Goal: Information Seeking & Learning: Compare options

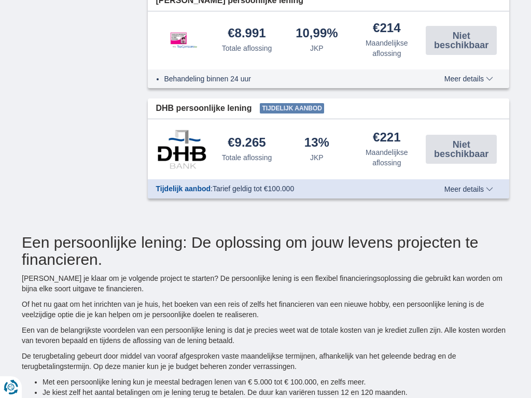
type input "7250"
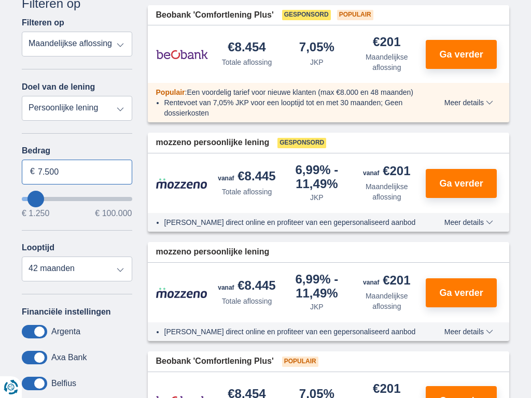
click at [77, 172] on input "7.500" at bounding box center [77, 172] width 110 height 25
type input "7"
type input "059.324"
type input "59250"
select select "120"
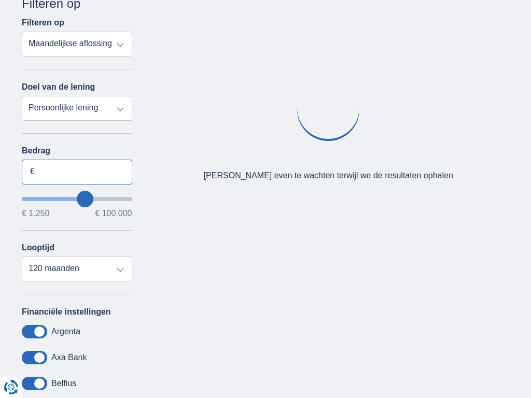
click at [77, 172] on input "Bedrag" at bounding box center [77, 172] width 110 height 25
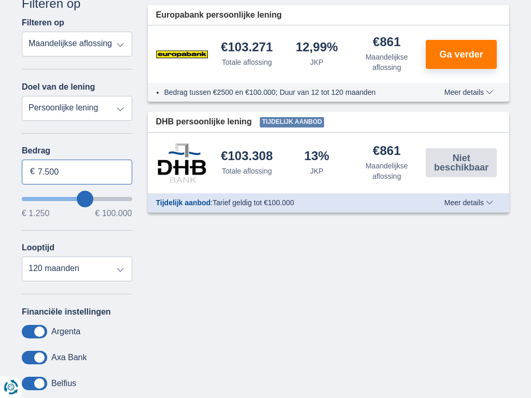
click at [77, 172] on input "7.500" at bounding box center [77, 172] width 110 height 25
type input "7"
type input "8.153"
type input "8250"
select select "48"
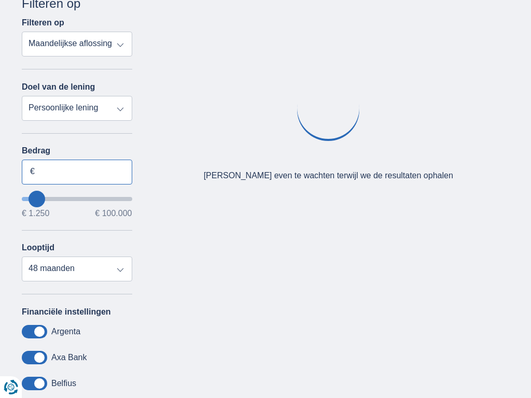
click at [77, 172] on input "Bedrag" at bounding box center [77, 172] width 110 height 25
click at [77, 172] on input "7.500" at bounding box center [77, 172] width 110 height 25
type input "7"
type input "100.000"
type input "99250"
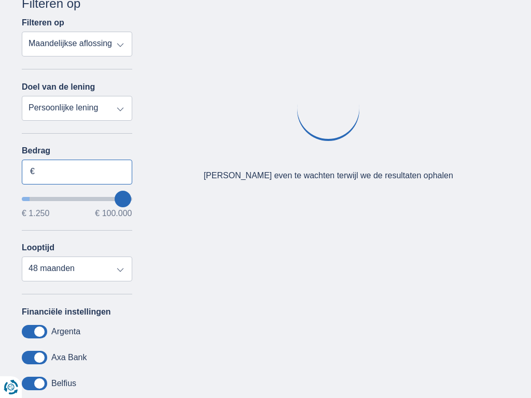
click at [77, 172] on input "Bedrag" at bounding box center [77, 172] width 110 height 25
type input "7.500"
select select "120"
click at [77, 172] on input "7.500" at bounding box center [77, 172] width 110 height 25
type input "7"
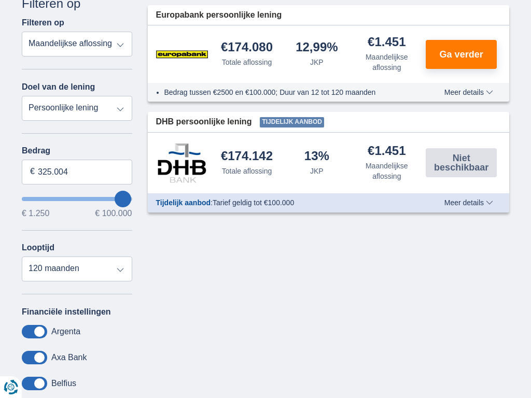
type input "100.000"
type input "99250"
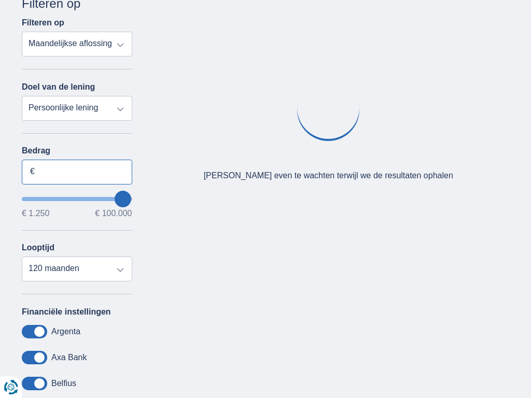
click at [77, 172] on input "Bedrag" at bounding box center [77, 172] width 110 height 25
click at [77, 172] on input "7.500" at bounding box center [77, 172] width 110 height 25
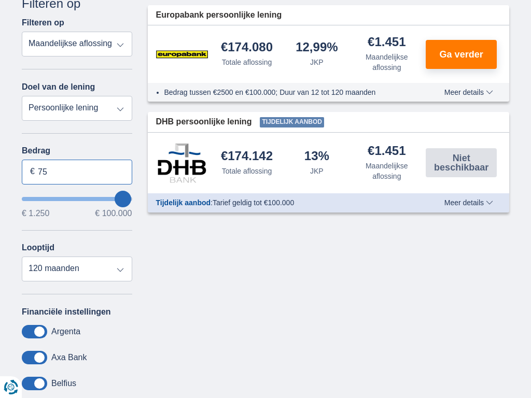
type input "7"
type input "100.000"
type input "99250"
click at [77, 172] on input "Bedrag" at bounding box center [77, 172] width 110 height 25
click at [77, 172] on input "7.500" at bounding box center [77, 172] width 110 height 25
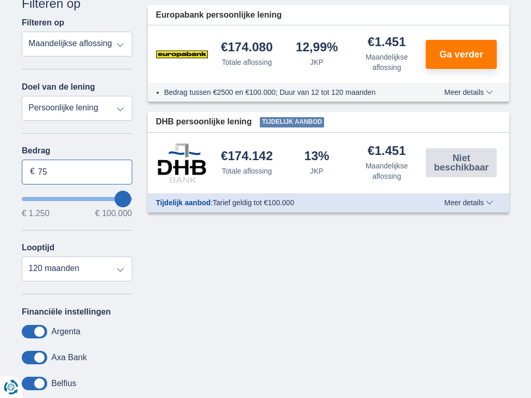
type input "7"
type input "100.000"
type input "99250"
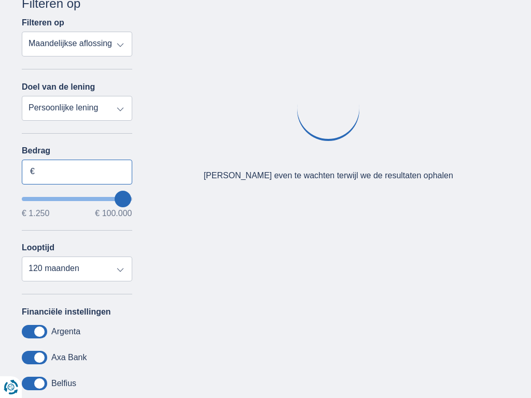
click at [77, 172] on input "Bedrag" at bounding box center [77, 172] width 110 height 25
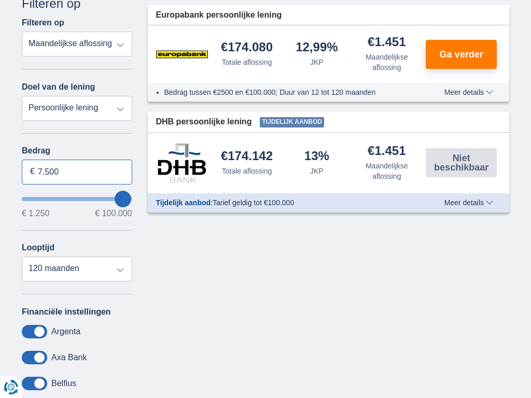
click at [77, 172] on input "7.500" at bounding box center [77, 172] width 110 height 25
type input "7"
type input "100.000"
type input "99250"
click at [77, 172] on input "Bedrag" at bounding box center [77, 172] width 110 height 25
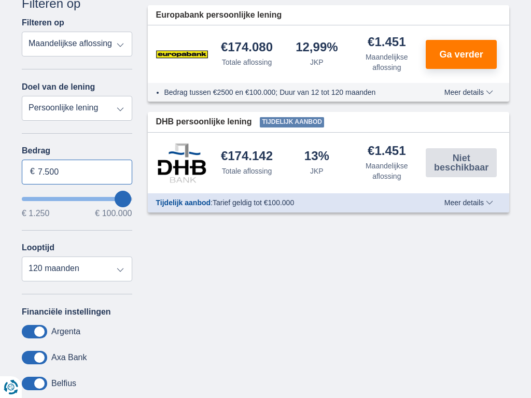
click at [77, 172] on input "7.500" at bounding box center [77, 172] width 110 height 25
type input "7"
type input "100.000"
type input "99250"
click at [77, 172] on input "Bedrag" at bounding box center [77, 172] width 110 height 25
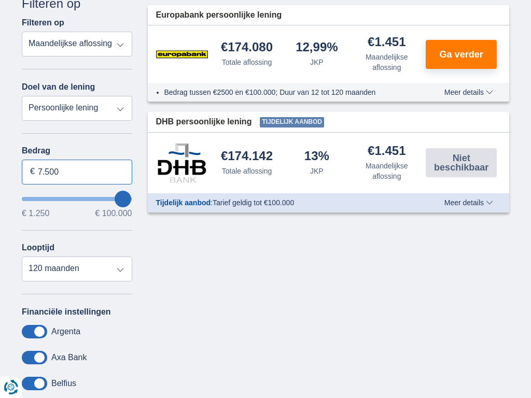
click at [77, 172] on input "7.500" at bounding box center [77, 172] width 110 height 25
type input "7"
type input "1.250"
type input "1250"
select select "24"
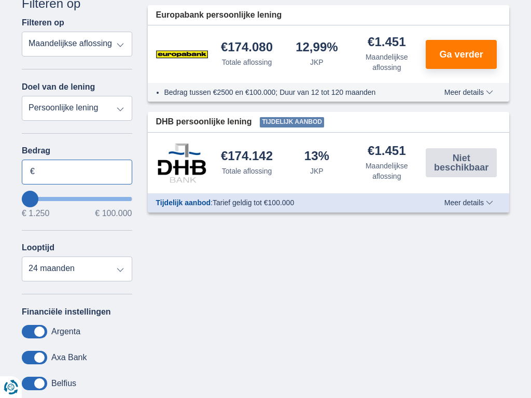
click at [77, 172] on input "Bedrag" at bounding box center [77, 172] width 110 height 25
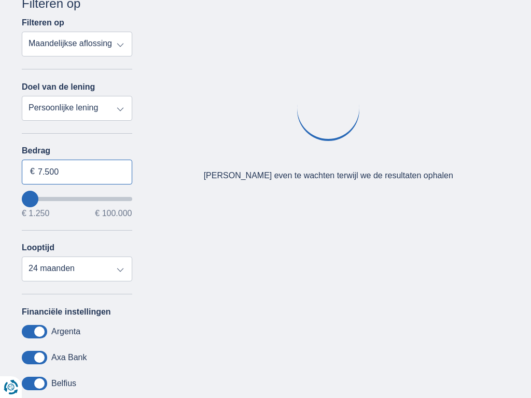
click at [77, 172] on input "7.500" at bounding box center [77, 172] width 110 height 25
type input "7"
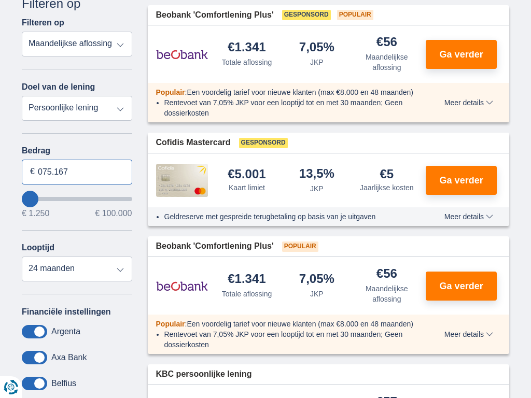
type input "075.167"
type input "75250"
select select "120"
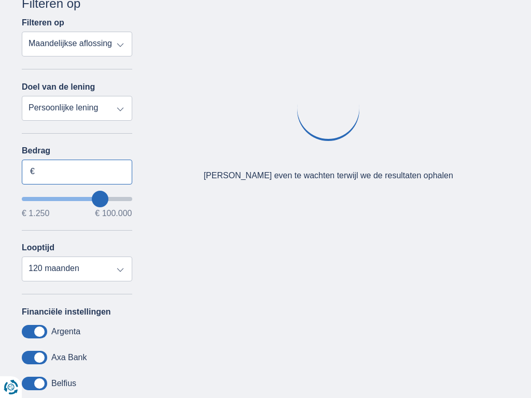
click at [77, 172] on input "Bedrag" at bounding box center [77, 172] width 110 height 25
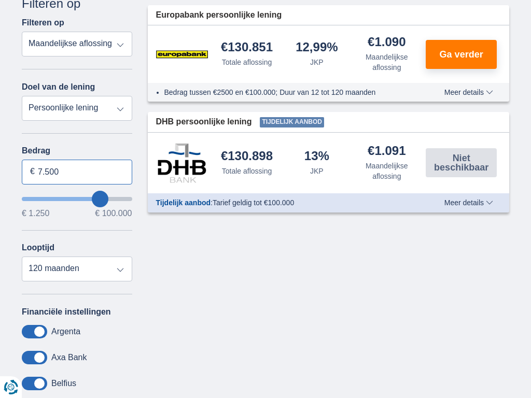
click at [77, 172] on input "7.500" at bounding box center [77, 172] width 110 height 25
type input "7"
type input "100.000"
type input "99250"
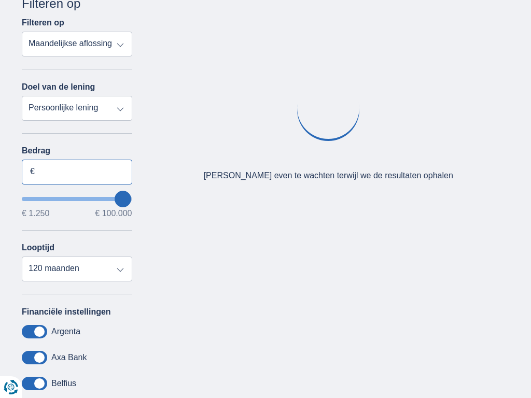
click at [77, 172] on input "Bedrag" at bounding box center [77, 172] width 110 height 25
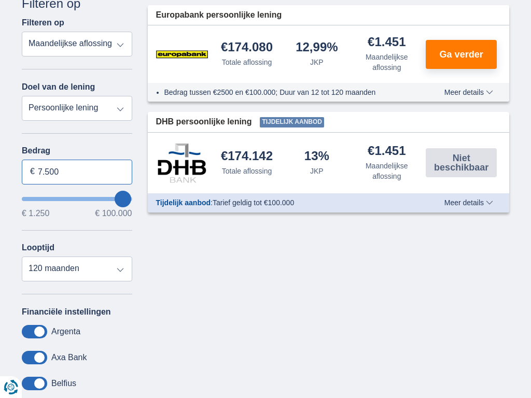
click at [77, 172] on input "7.500" at bounding box center [77, 172] width 110 height 25
type input "7"
type input "100.000"
type input "99250"
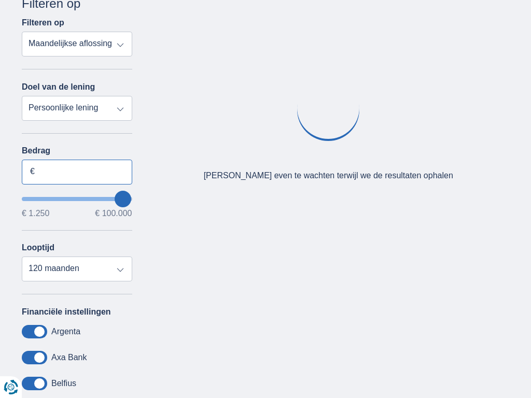
click at [77, 172] on input "Bedrag" at bounding box center [77, 172] width 110 height 25
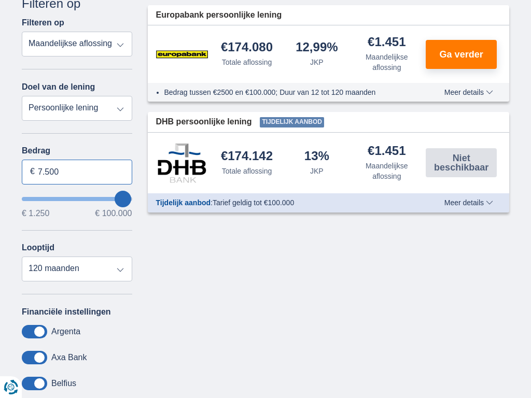
click at [77, 172] on input "7.500" at bounding box center [77, 172] width 110 height 25
type input "7"
type input "100.000"
type input "99250"
click at [77, 172] on input "Bedrag" at bounding box center [77, 172] width 110 height 25
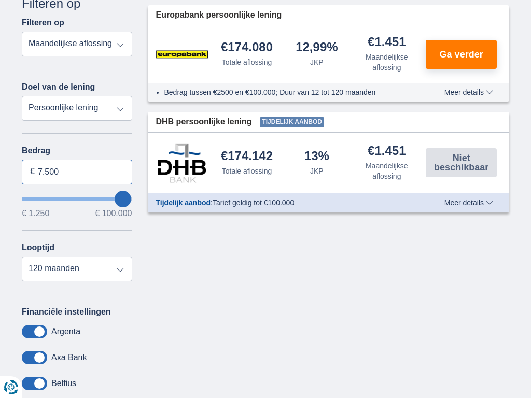
click at [77, 172] on input "7.500" at bounding box center [77, 172] width 110 height 25
type input "7"
type input "75.425"
type input "75250"
click at [77, 172] on input "Bedrag" at bounding box center [77, 172] width 110 height 25
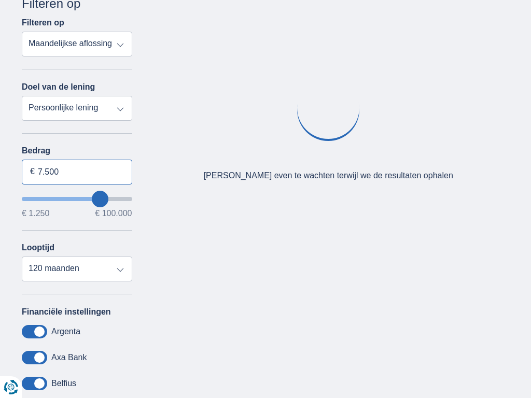
click at [77, 172] on input "7.500" at bounding box center [77, 172] width 110 height 25
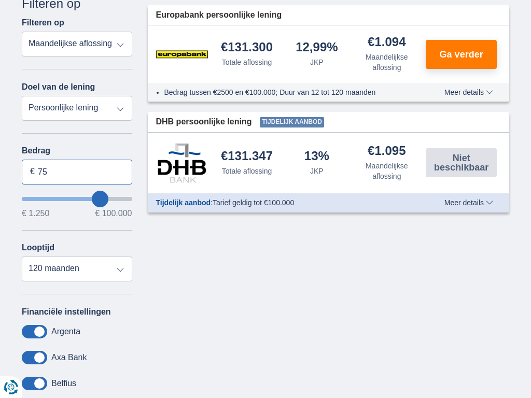
type input "7"
type input "100.000"
type input "99250"
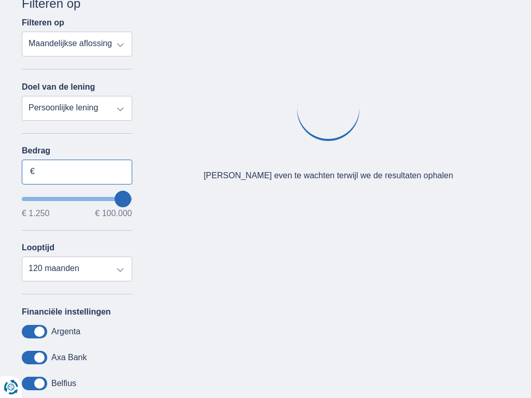
click at [77, 172] on input "Bedrag" at bounding box center [77, 172] width 110 height 25
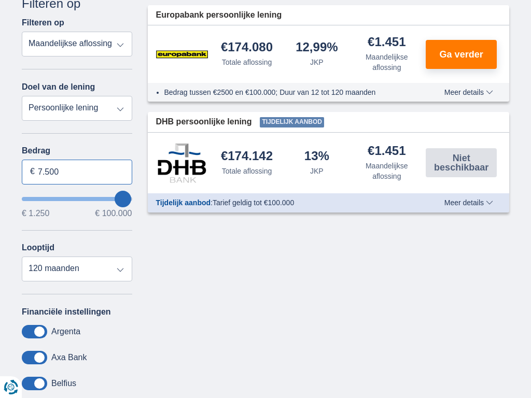
click at [77, 172] on input "7.500" at bounding box center [77, 172] width 110 height 25
type input "7"
type input "50250"
select select "12"
click at [77, 172] on input "Bedrag" at bounding box center [77, 172] width 110 height 25
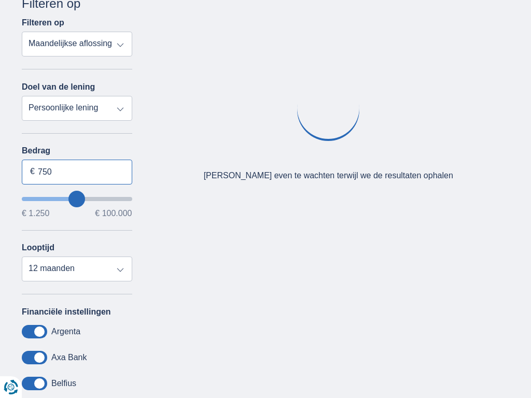
type input "7.500"
select select "mrp+"
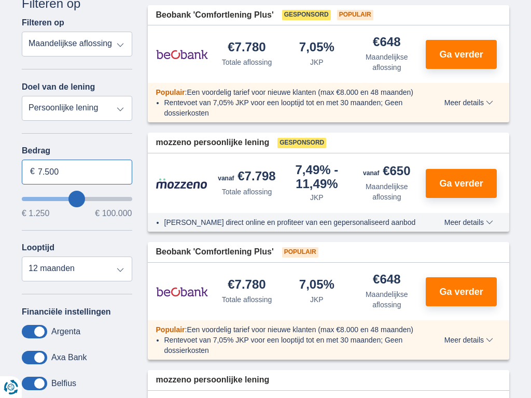
type input "7.500"
type input "7250"
select select "42"
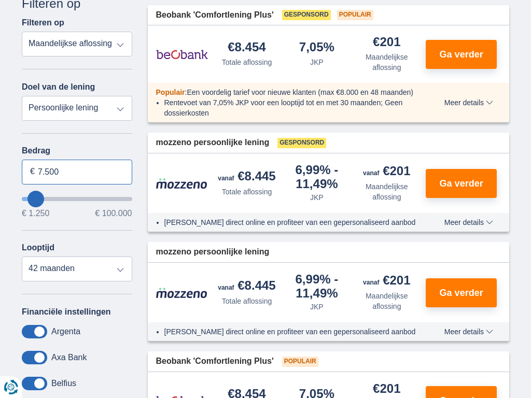
click at [77, 172] on input "7.500" at bounding box center [77, 172] width 110 height 25
type input "7"
type input "100.000"
type input "99250"
select select "120"
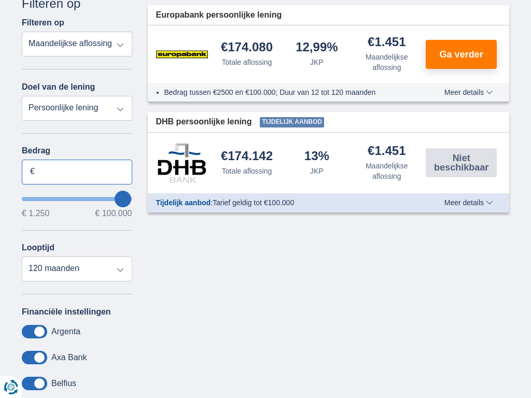
click at [77, 172] on input "Bedrag" at bounding box center [77, 172] width 110 height 25
click at [77, 172] on input "7.500" at bounding box center [77, 172] width 110 height 25
type input "7"
type input "5.373"
type input "5250"
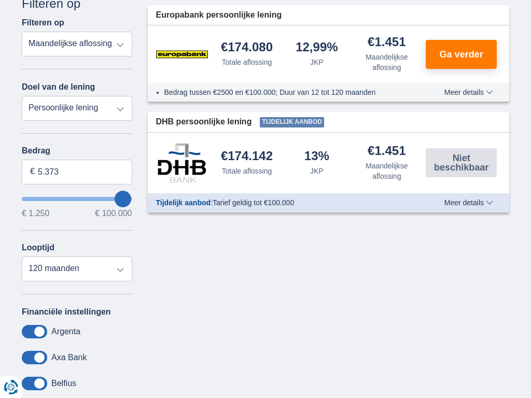
select select "36"
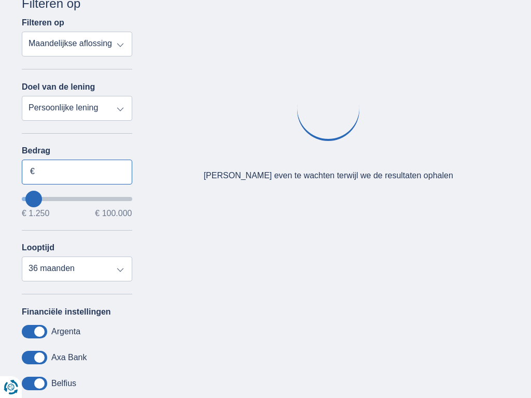
click at [77, 172] on input "Bedrag" at bounding box center [77, 172] width 110 height 25
click at [77, 172] on input "7.500" at bounding box center [77, 172] width 110 height 25
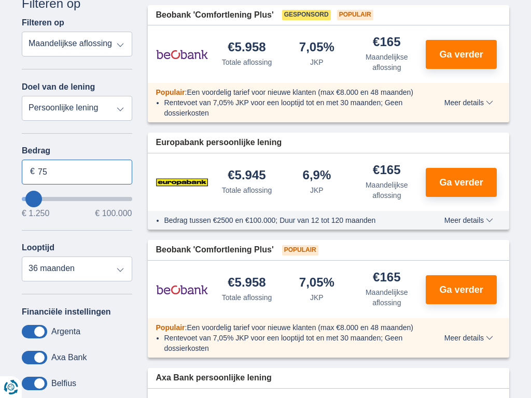
type input "7"
type input "100.000"
type input "99250"
select select "120"
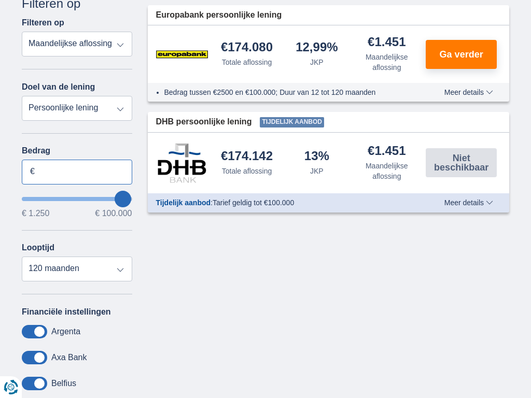
click at [77, 172] on input "Bedrag" at bounding box center [77, 172] width 110 height 25
click at [77, 172] on input "7.500" at bounding box center [77, 172] width 110 height 25
type input "7"
type input "100.000"
type input "99250"
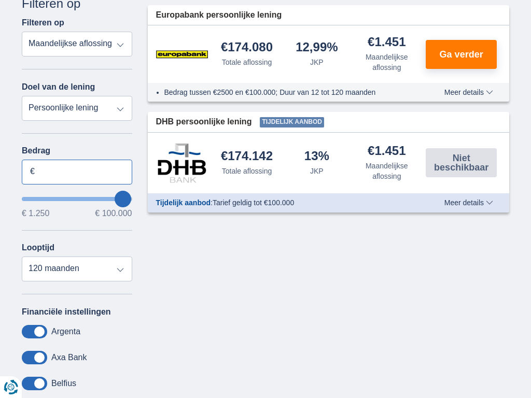
click at [77, 172] on input "Bedrag" at bounding box center [77, 172] width 110 height 25
click at [77, 172] on input "7.500" at bounding box center [77, 172] width 110 height 25
type input "7"
type input "100.000"
type input "99250"
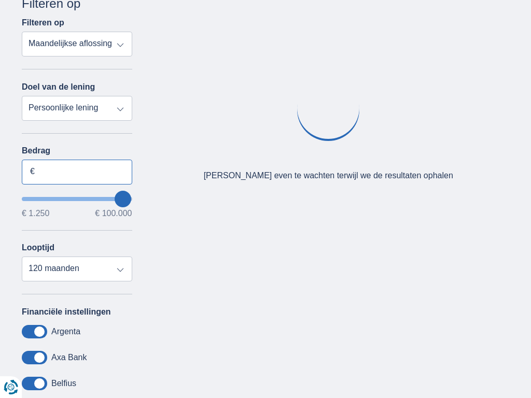
click at [77, 172] on input "Bedrag" at bounding box center [77, 172] width 110 height 25
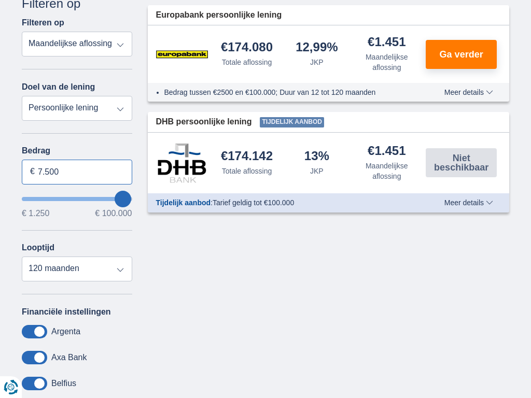
click at [77, 172] on input "7.500" at bounding box center [77, 172] width 110 height 25
type input "7"
type input "100.000"
type input "99250"
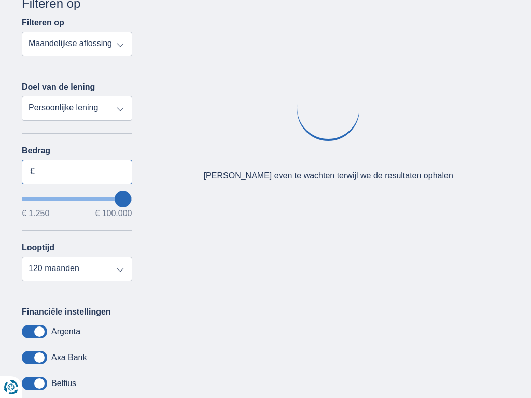
click at [77, 172] on input "Bedrag" at bounding box center [77, 172] width 110 height 25
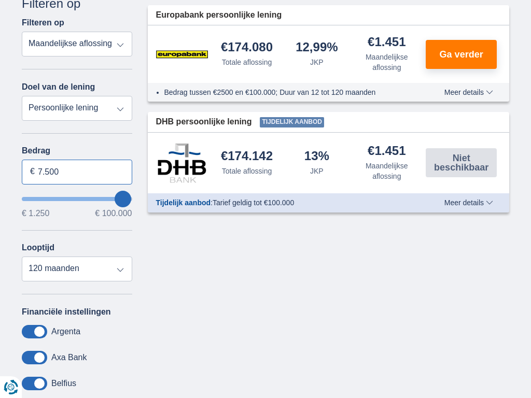
click at [77, 172] on input "7.500" at bounding box center [77, 172] width 110 height 25
type input "7"
type input "100.000"
type input "99250"
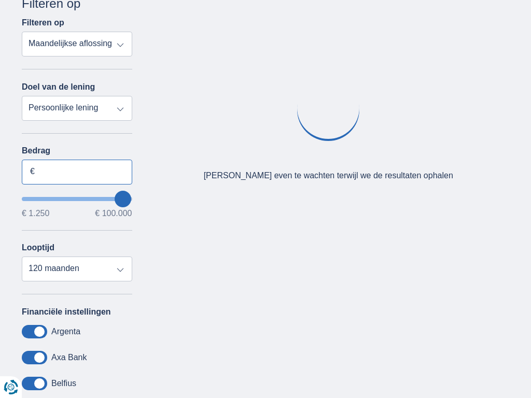
click at [77, 172] on input "Bedrag" at bounding box center [77, 172] width 110 height 25
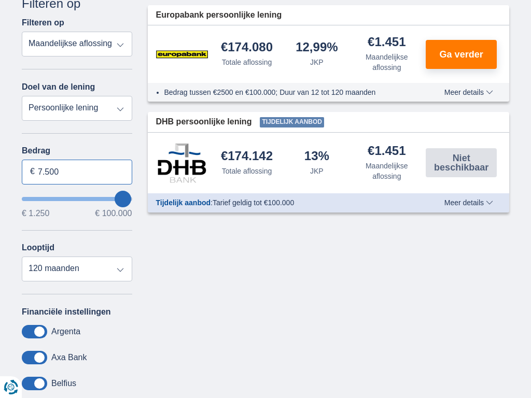
click at [77, 172] on input "7.500" at bounding box center [77, 172] width 110 height 25
type input "7"
type input "100.000"
type input "99250"
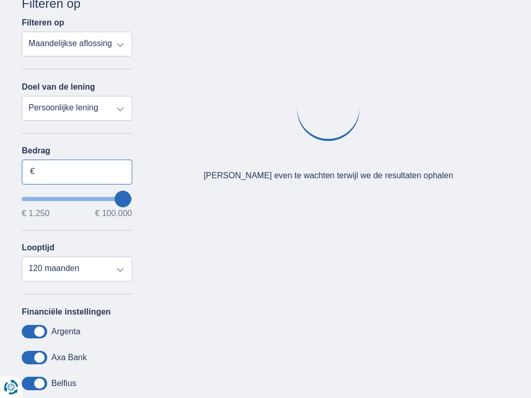
click at [77, 172] on input "Bedrag" at bounding box center [77, 172] width 110 height 25
click at [77, 172] on input "7.500" at bounding box center [77, 172] width 110 height 25
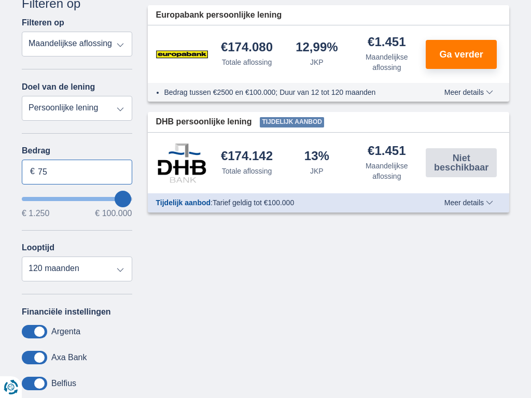
type input "7"
type input "1.250"
type input "1250"
select select "24"
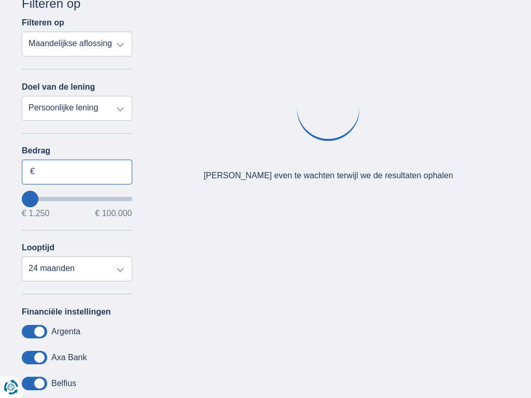
click at [77, 172] on input "Bedrag" at bounding box center [77, 172] width 110 height 25
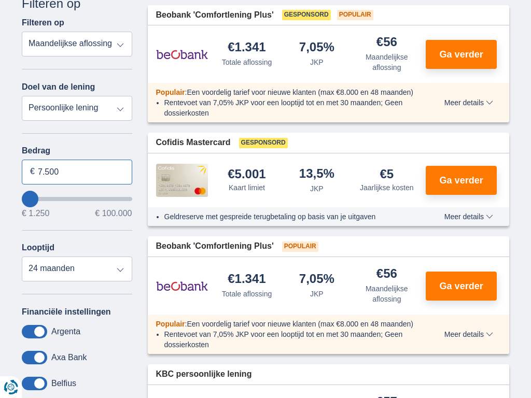
click at [77, 172] on input "7.500" at bounding box center [77, 172] width 110 height 25
type input "7"
type input "075.617"
type input "75250"
select select "120"
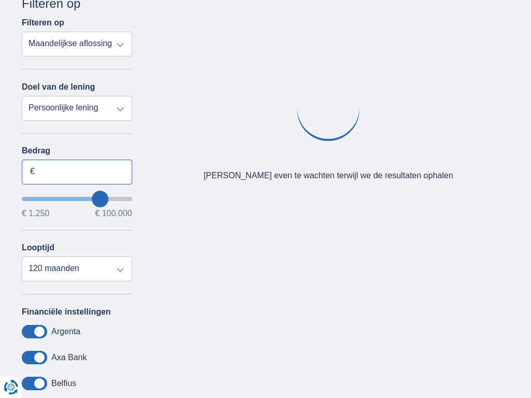
click at [77, 172] on input "Bedrag" at bounding box center [77, 172] width 110 height 25
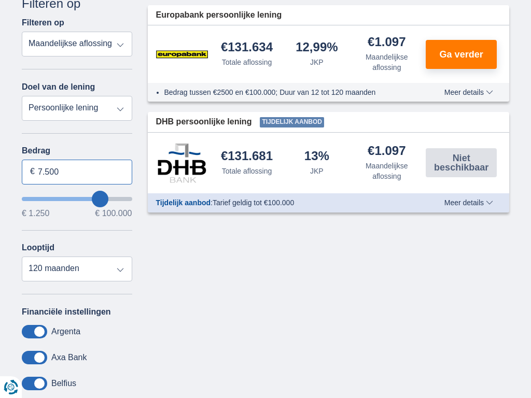
click at [77, 172] on input "7.500" at bounding box center [77, 172] width 110 height 25
type input "7"
type input "100.000"
type input "99250"
click at [77, 172] on input "Bedrag" at bounding box center [77, 172] width 110 height 25
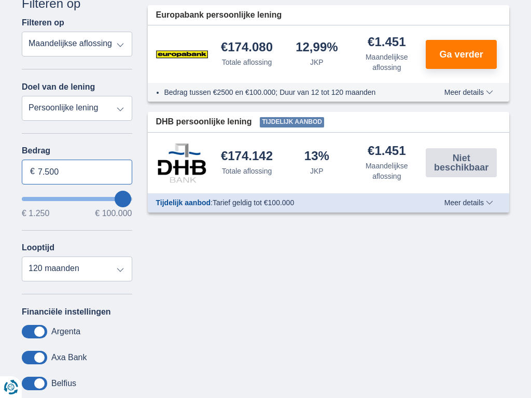
click at [77, 172] on input "7.500" at bounding box center [77, 172] width 110 height 25
type input "7"
type input "100.000"
type input "99250"
click at [77, 172] on input "Bedrag" at bounding box center [77, 172] width 110 height 25
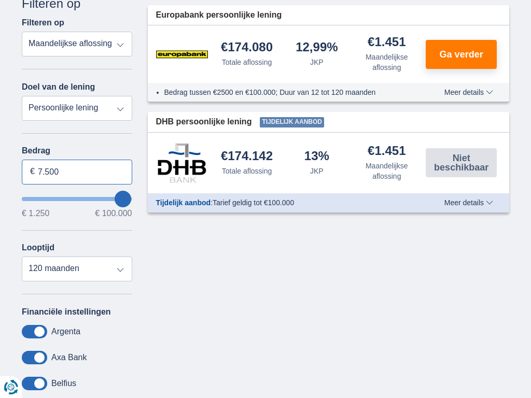
click at [77, 172] on input "7.500" at bounding box center [77, 172] width 110 height 25
type input "7"
type input "100.000"
type input "99250"
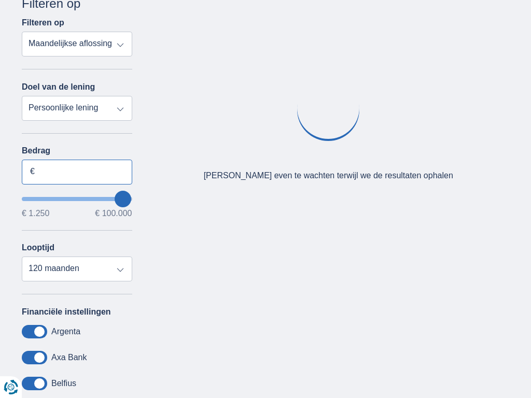
click at [77, 172] on input "Bedrag" at bounding box center [77, 172] width 110 height 25
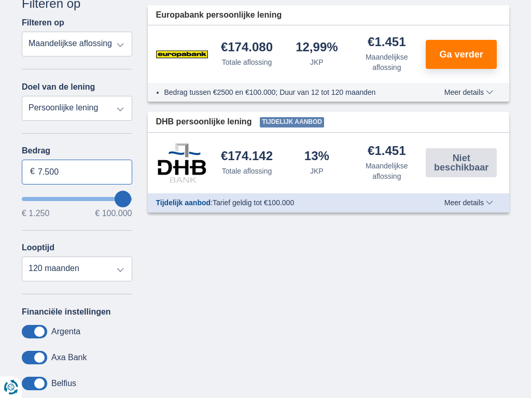
click at [77, 172] on input "7.500" at bounding box center [77, 172] width 110 height 25
type input "7"
type input "22.376"
type input "22250"
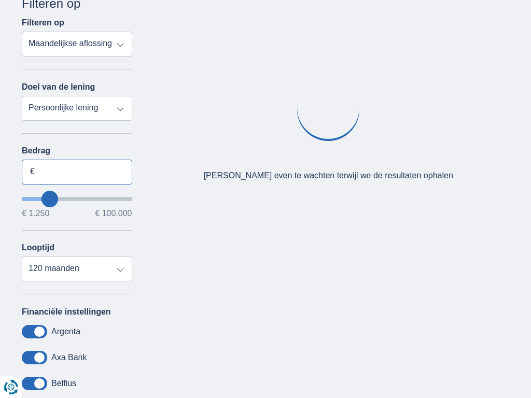
click at [77, 172] on input "Bedrag" at bounding box center [77, 172] width 110 height 25
click at [77, 172] on input "7.500" at bounding box center [77, 172] width 110 height 25
type input "7"
type input "100.000"
type input "99250"
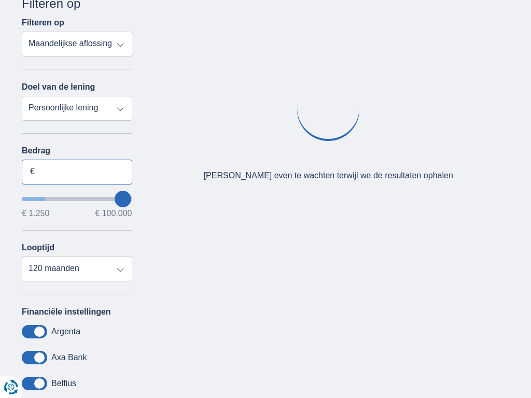
click at [77, 172] on input "Bedrag" at bounding box center [77, 172] width 110 height 25
click at [77, 172] on input "7.500" at bounding box center [77, 172] width 110 height 25
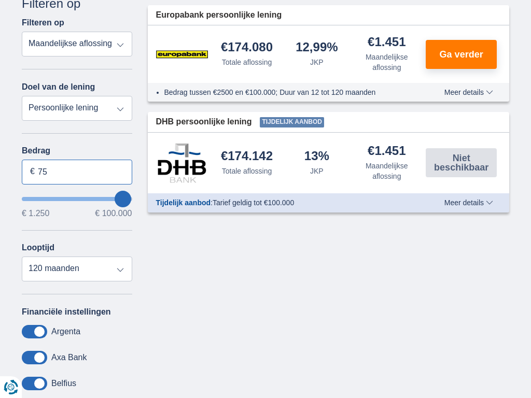
type input "7"
type input "1.250"
type input "1250"
select select "24"
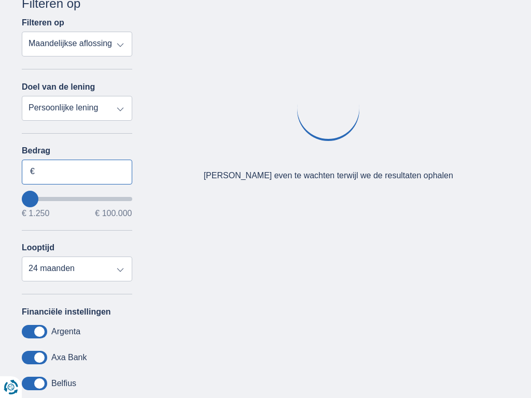
click at [77, 172] on input "Bedrag" at bounding box center [77, 172] width 110 height 25
type input "7.500"
select select "mrp+"
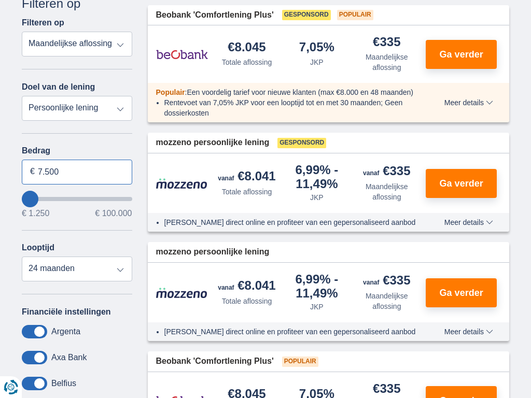
click at [77, 172] on input "7.500" at bounding box center [77, 172] width 110 height 25
type input "7"
type input "100.000"
type input "50250"
click at [77, 198] on input "wantToBorrow" at bounding box center [77, 199] width 110 height 4
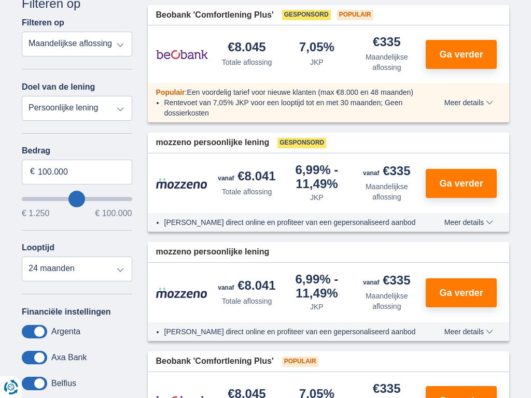
type input "50.250"
select select "120"
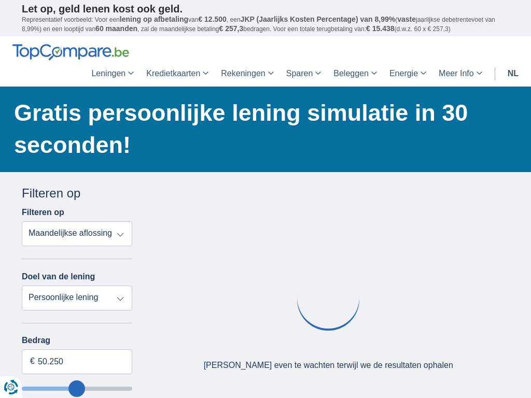
type input "50250"
select select "apr+"
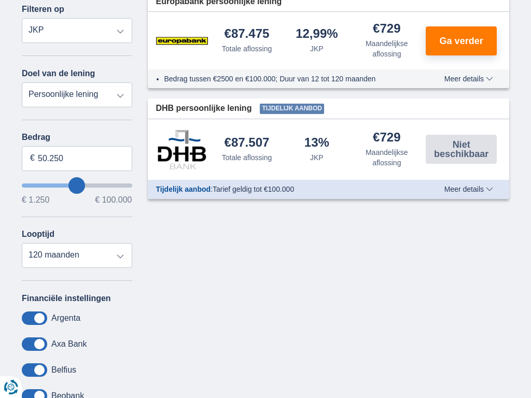
scroll to position [190, 0]
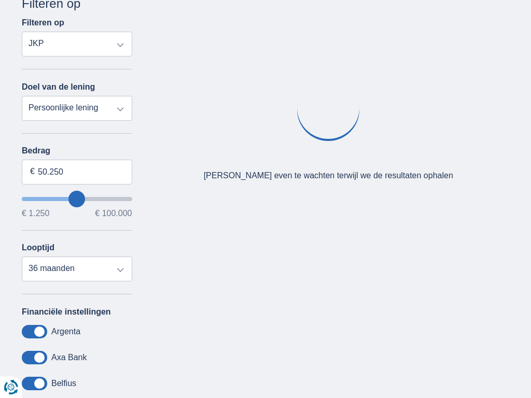
select select "120"
select select "vehicleLoan"
select select "3-4"
type input "15.000"
type input "15250"
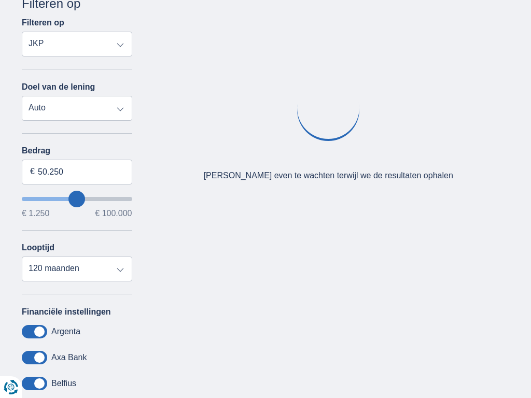
select select "60"
type input "15250"
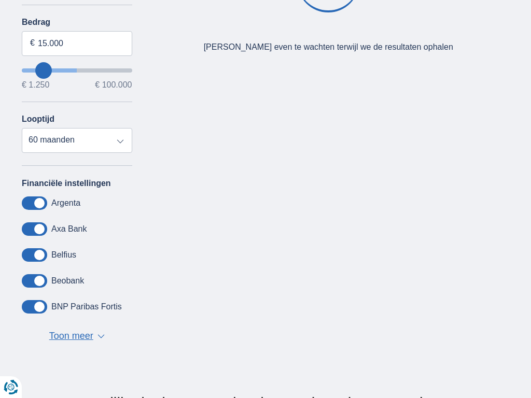
select select "moto"
select select "new"
type input "15.000"
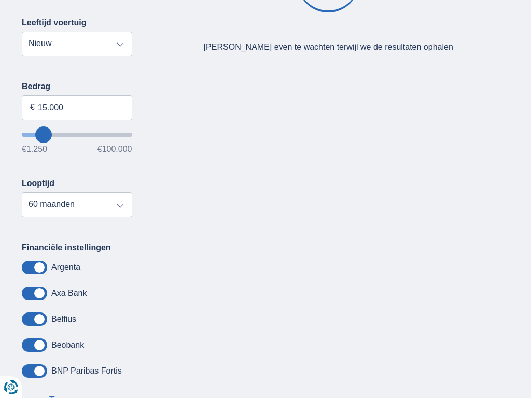
type input "15250"
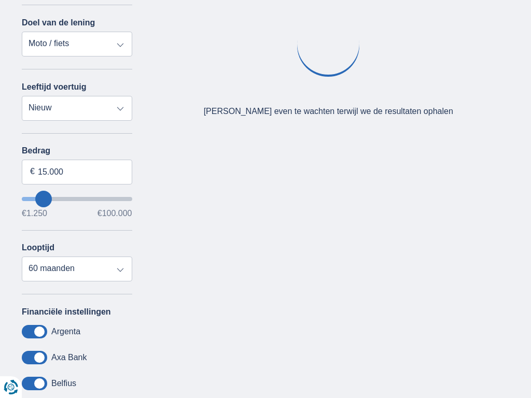
select select "caravan"
type input "15.000"
type input "15250"
select select "renovationLoan"
type input "15.000"
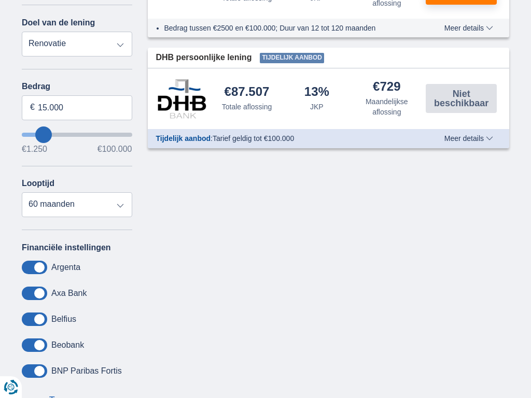
type input "15250"
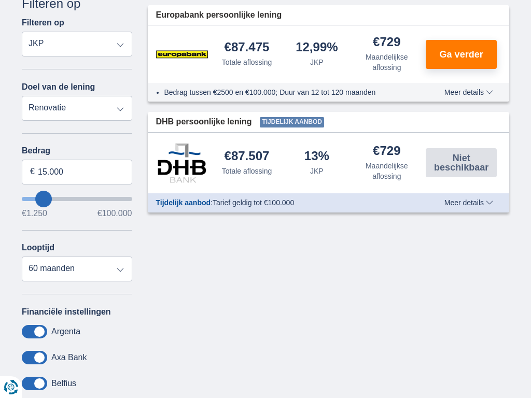
select select "personalLoan"
type input "7.500"
type input "7250"
select select "42"
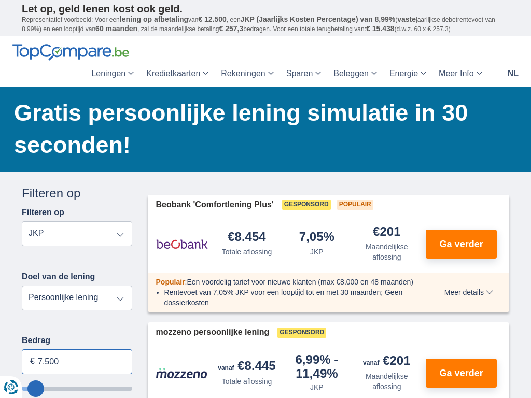
click at [77, 361] on input "7.500" at bounding box center [77, 361] width 110 height 25
type input "7"
type input "100.000"
type input "99250"
select select "120"
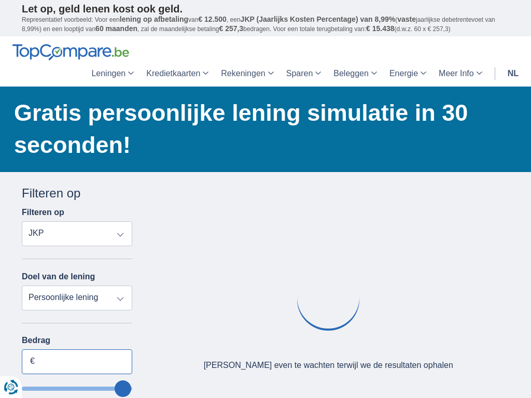
click at [77, 361] on input "Bedrag" at bounding box center [77, 361] width 110 height 25
click at [77, 361] on input "7.500" at bounding box center [77, 361] width 110 height 25
type input "7"
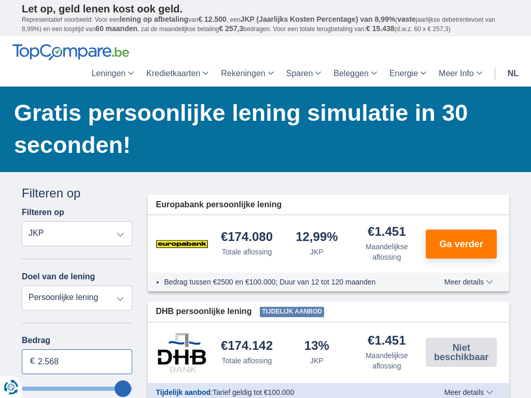
type input "2.568"
type input "2250"
select select "30"
click at [77, 361] on input "Bedrag" at bounding box center [77, 361] width 110 height 25
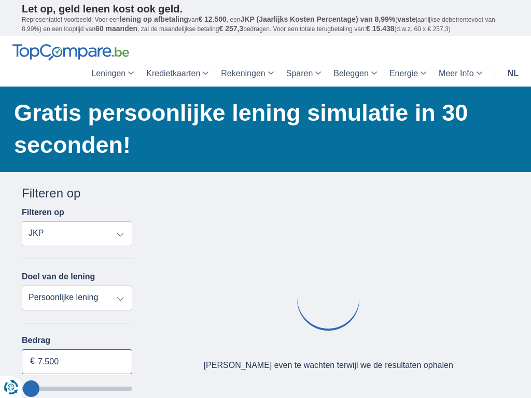
click at [77, 361] on input "7.500" at bounding box center [77, 361] width 110 height 25
type input "7"
type input "100.000"
type input "99250"
select select "120"
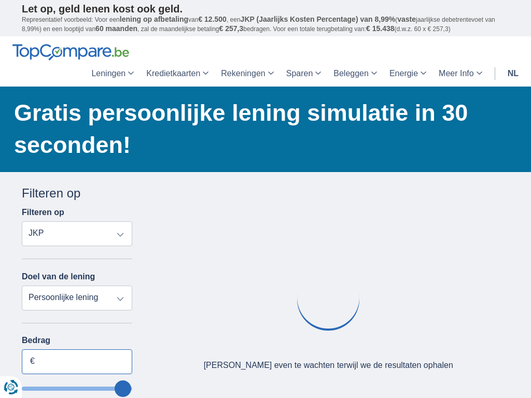
click at [77, 361] on input "Bedrag" at bounding box center [77, 361] width 110 height 25
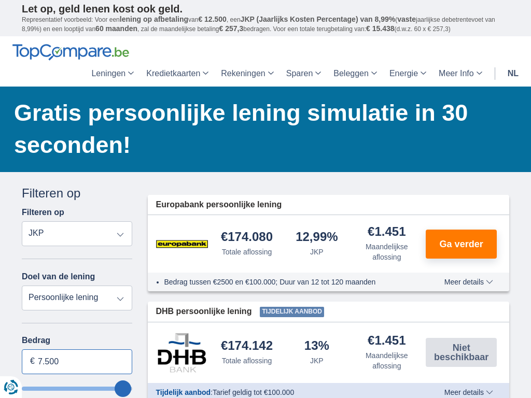
click at [77, 361] on input "7.500" at bounding box center [77, 361] width 110 height 25
type input "7"
type input "100.000"
type input "99250"
click at [77, 361] on input "Bedrag" at bounding box center [77, 361] width 110 height 25
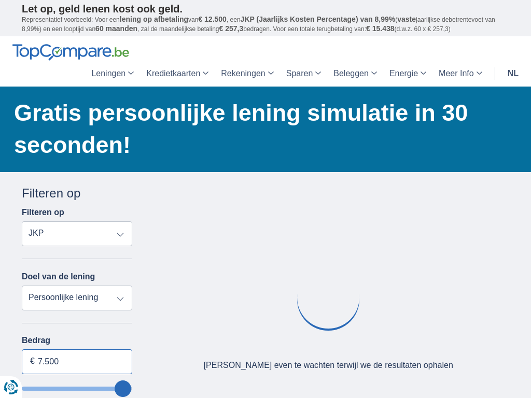
click at [77, 361] on input "7.500" at bounding box center [77, 361] width 110 height 25
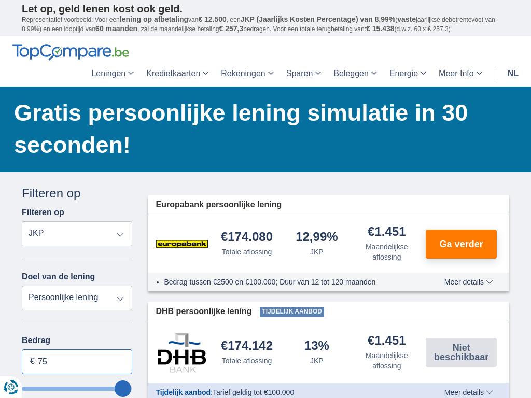
type input "7"
type input "100.000"
type input "99250"
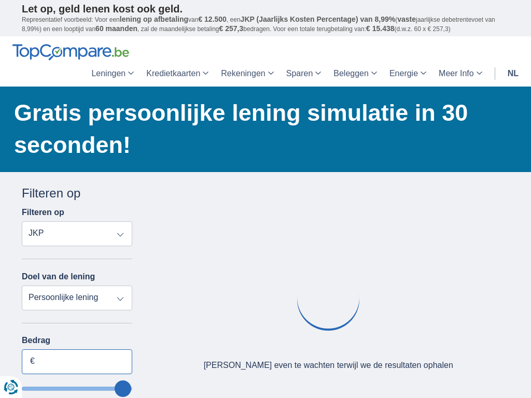
click at [77, 361] on input "Bedrag" at bounding box center [77, 361] width 110 height 25
click at [77, 361] on input "7.500" at bounding box center [77, 361] width 110 height 25
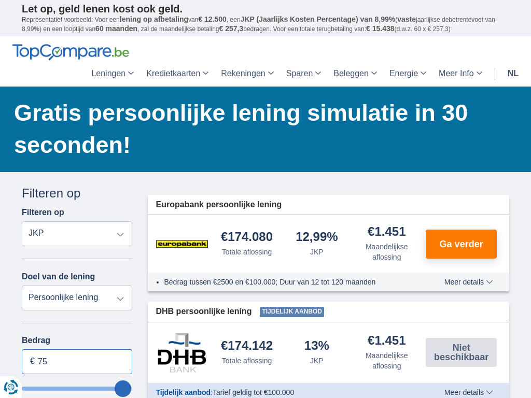
type input "7"
type input "100.000"
type input "99250"
click at [77, 361] on input "Bedrag" at bounding box center [77, 361] width 110 height 25
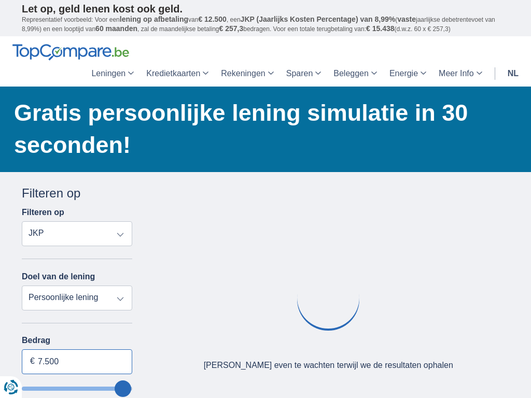
click at [77, 361] on input "7.500" at bounding box center [77, 361] width 110 height 25
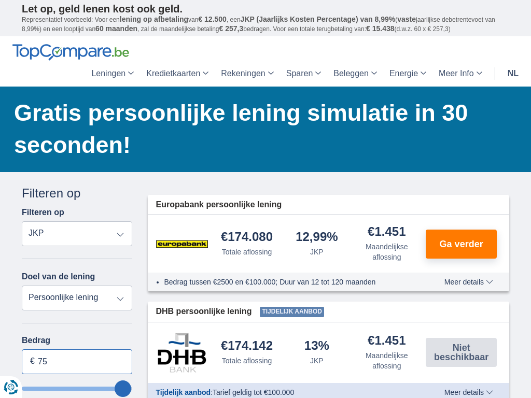
type input "7"
type input "100.000"
type input "99250"
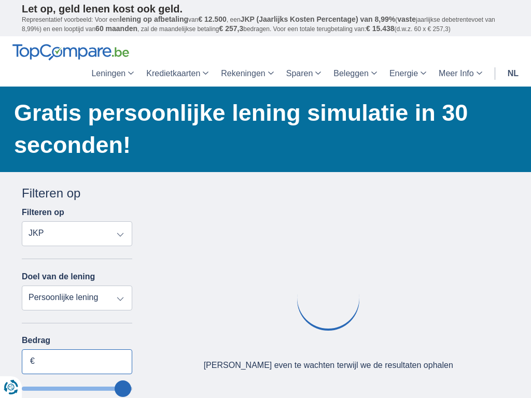
click at [77, 361] on input "Bedrag" at bounding box center [77, 361] width 110 height 25
click at [77, 361] on input "7.500" at bounding box center [77, 361] width 110 height 25
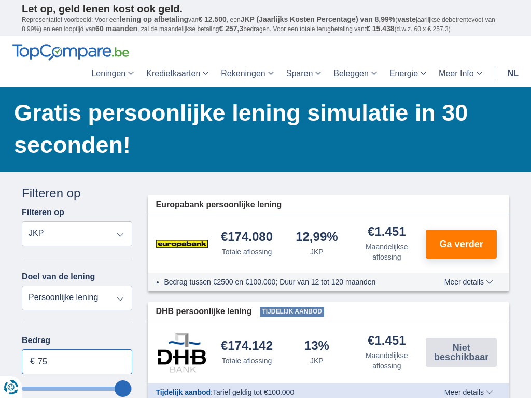
type input "7"
type input "100.000"
type input "99250"
click at [77, 361] on input "Bedrag" at bounding box center [77, 361] width 110 height 25
click at [77, 361] on input "7.500" at bounding box center [77, 361] width 110 height 25
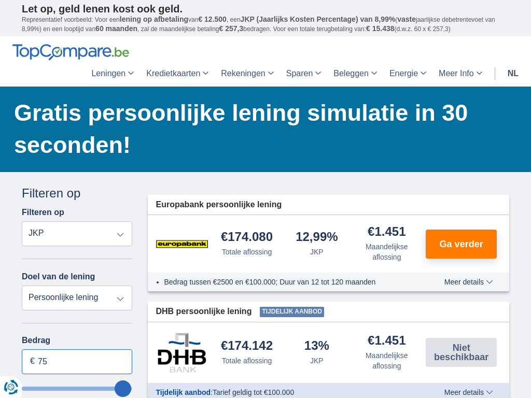
type input "7"
type input "1.250"
type input "1250"
select select "24"
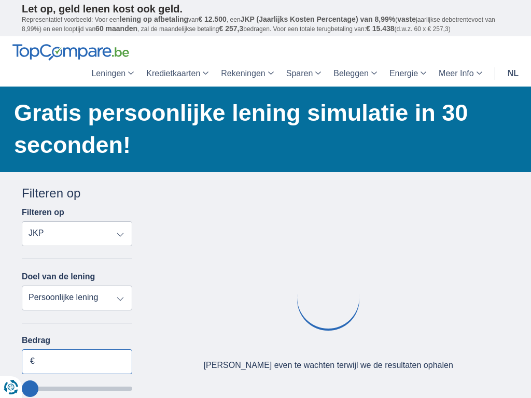
click at [77, 361] on input "Bedrag" at bounding box center [77, 361] width 110 height 25
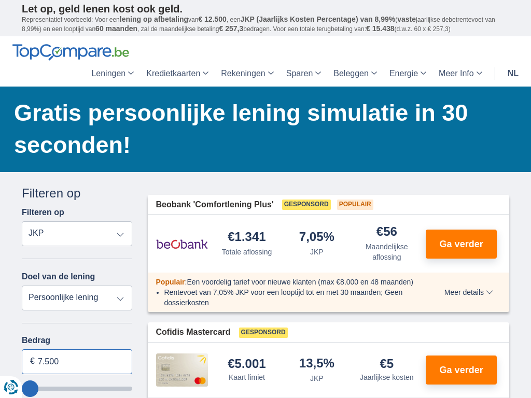
click at [77, 361] on input "7.500" at bounding box center [77, 361] width 110 height 25
type input "7"
type input "075.167"
type input "75250"
click at [77, 361] on input "Bedrag" at bounding box center [77, 361] width 110 height 25
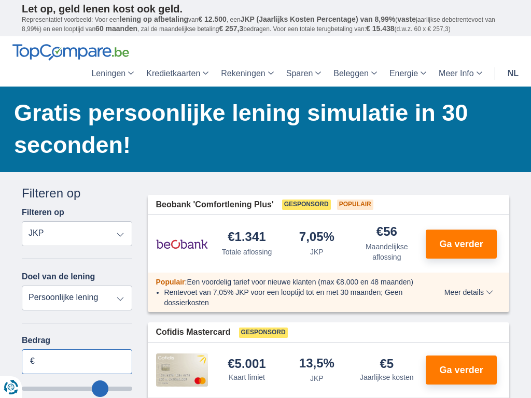
select select "120"
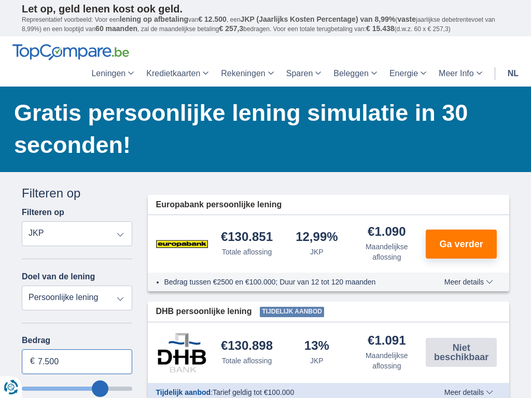
click at [77, 361] on input "7.500" at bounding box center [77, 361] width 110 height 25
type input "7"
type input "100.000"
type input "99250"
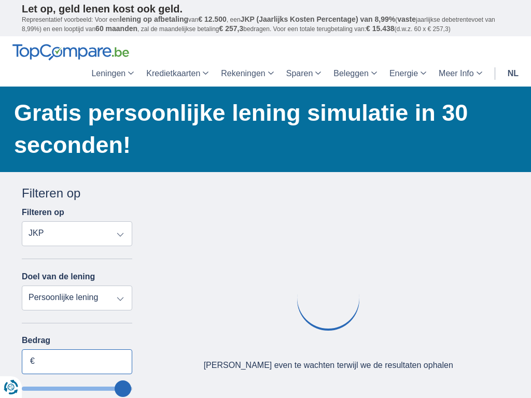
click at [77, 361] on input "Bedrag" at bounding box center [77, 361] width 110 height 25
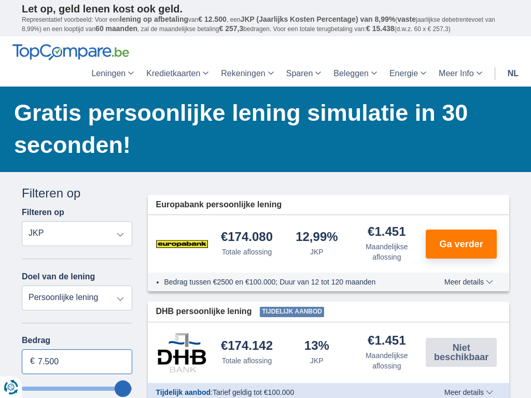
click at [77, 361] on input "7.500" at bounding box center [77, 361] width 110 height 25
type input "7"
type input "100.000"
type input "99250"
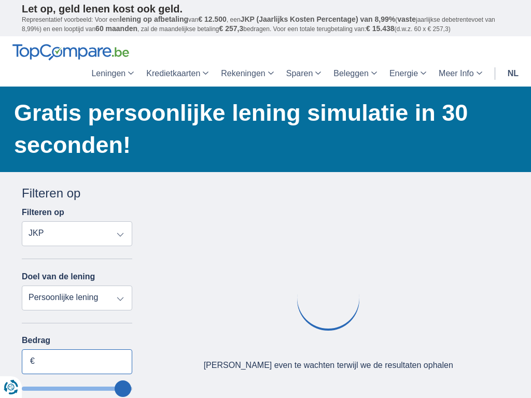
click at [77, 361] on input "Bedrag" at bounding box center [77, 361] width 110 height 25
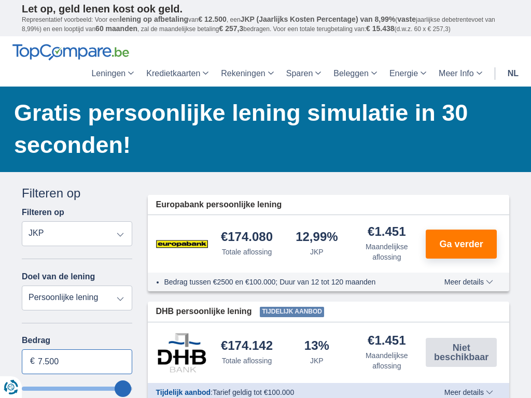
click at [77, 361] on input "7.500" at bounding box center [77, 361] width 110 height 25
type input "7"
type input "100.000"
type input "99250"
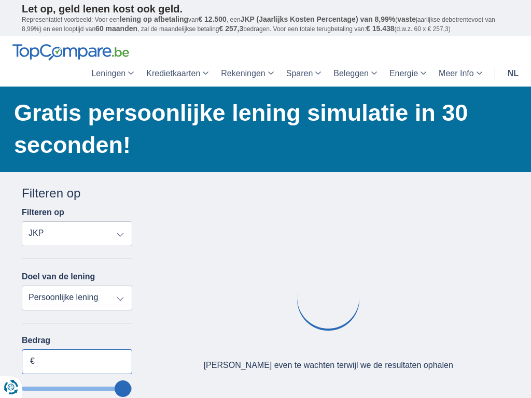
click at [77, 361] on input "Bedrag" at bounding box center [77, 361] width 110 height 25
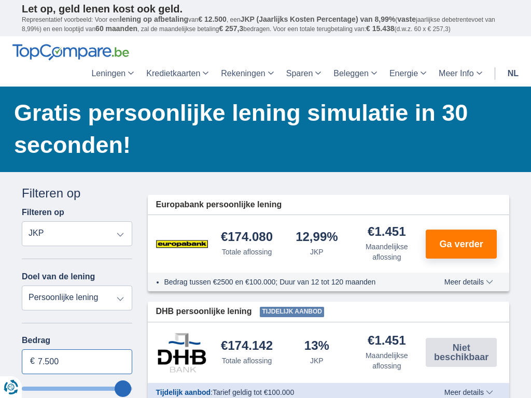
click at [77, 361] on input "7.500" at bounding box center [77, 361] width 110 height 25
type input "7"
type input "76.454"
type input "76250"
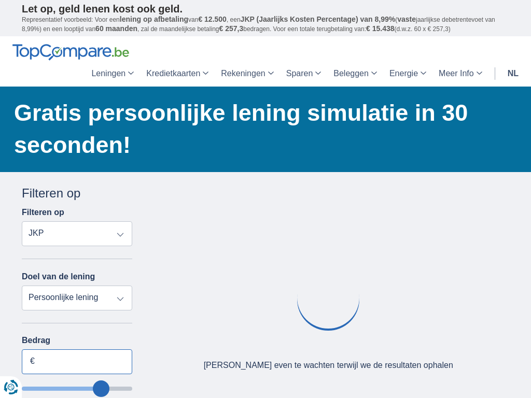
click at [77, 361] on input "Bedrag" at bounding box center [77, 361] width 110 height 25
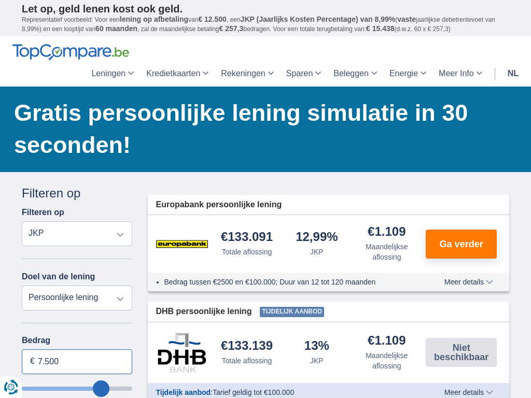
click at [77, 361] on input "7.500" at bounding box center [77, 361] width 110 height 25
type input "7"
type input "100.000"
type input "99250"
click at [77, 361] on input "Bedrag" at bounding box center [77, 361] width 110 height 25
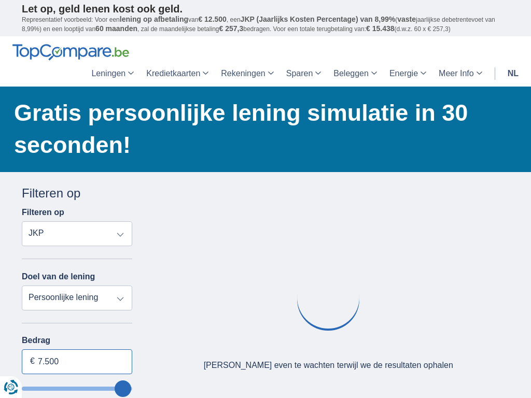
click at [77, 361] on input "7.500" at bounding box center [77, 361] width 110 height 25
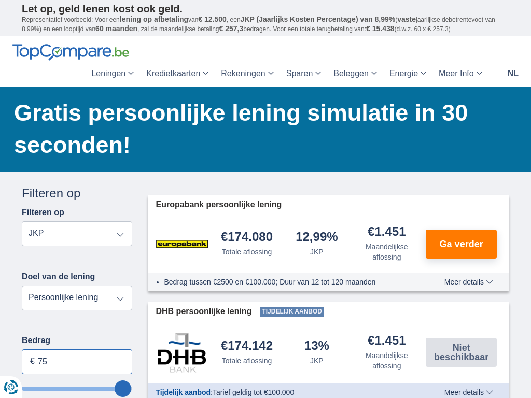
type input "7"
type input "100.000"
type input "99250"
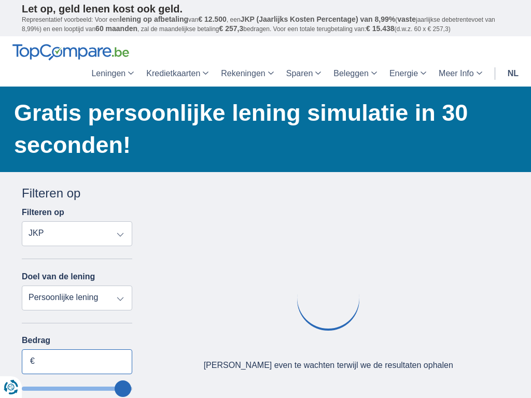
click at [77, 361] on input "Bedrag" at bounding box center [77, 361] width 110 height 25
type input "7.500"
